Goal: Find specific page/section

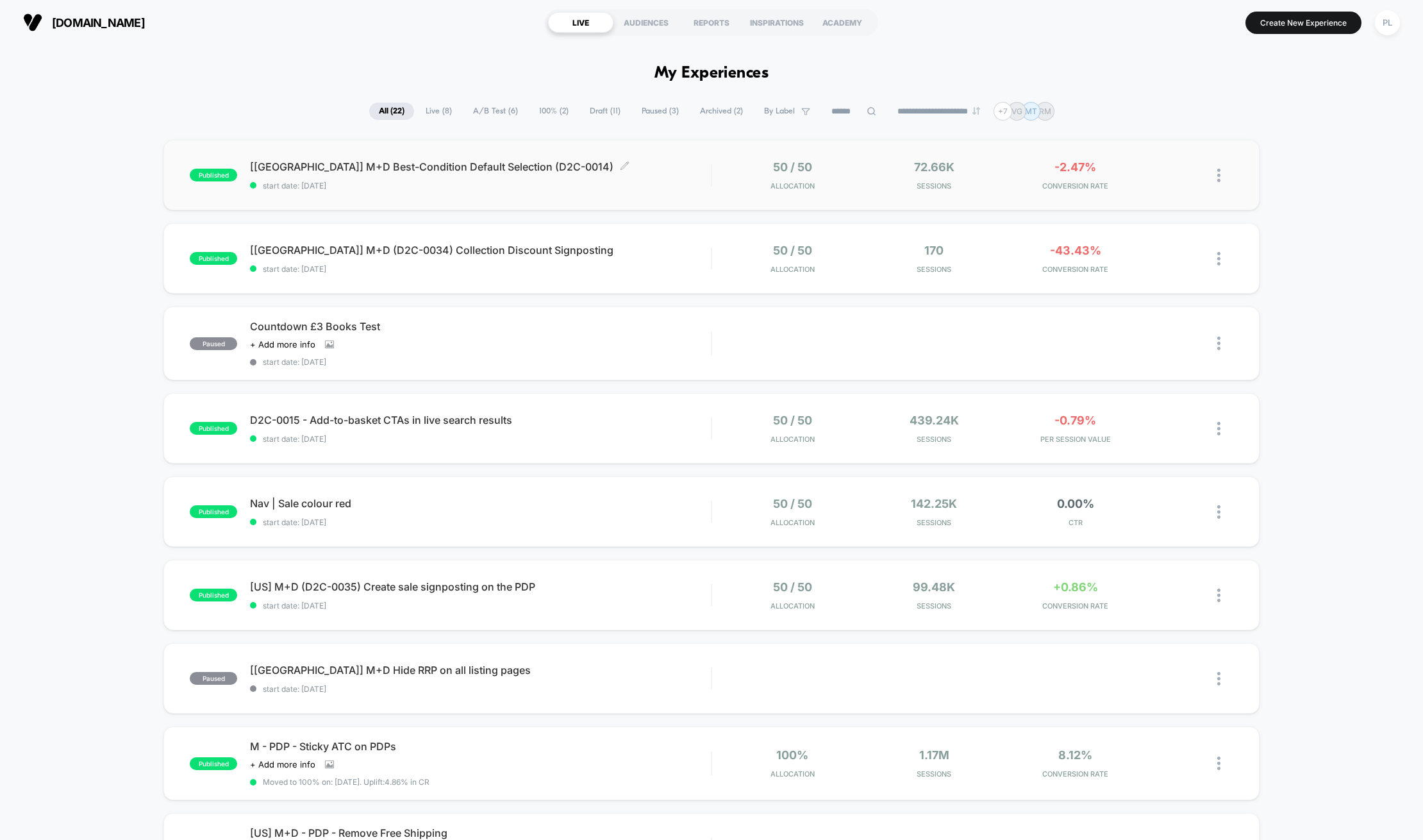
click at [398, 170] on span "[[GEOGRAPHIC_DATA]] M+D Best-Condition Default Selection (D2C-0014) Click to ed…" at bounding box center [480, 166] width 461 height 13
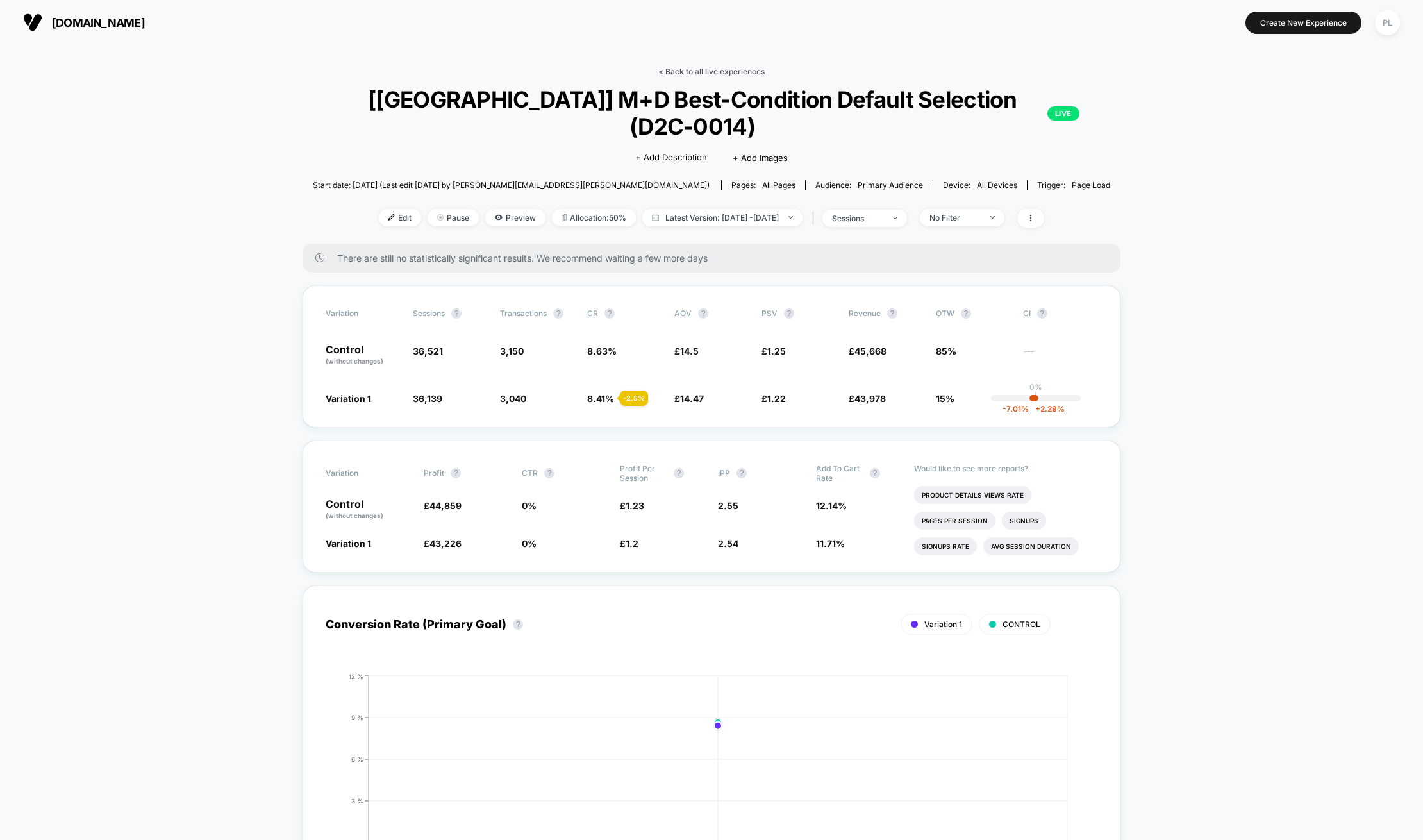
click at [678, 72] on link "< Back to all live experiences" at bounding box center [712, 71] width 107 height 10
